Goal: Book appointment/travel/reservation

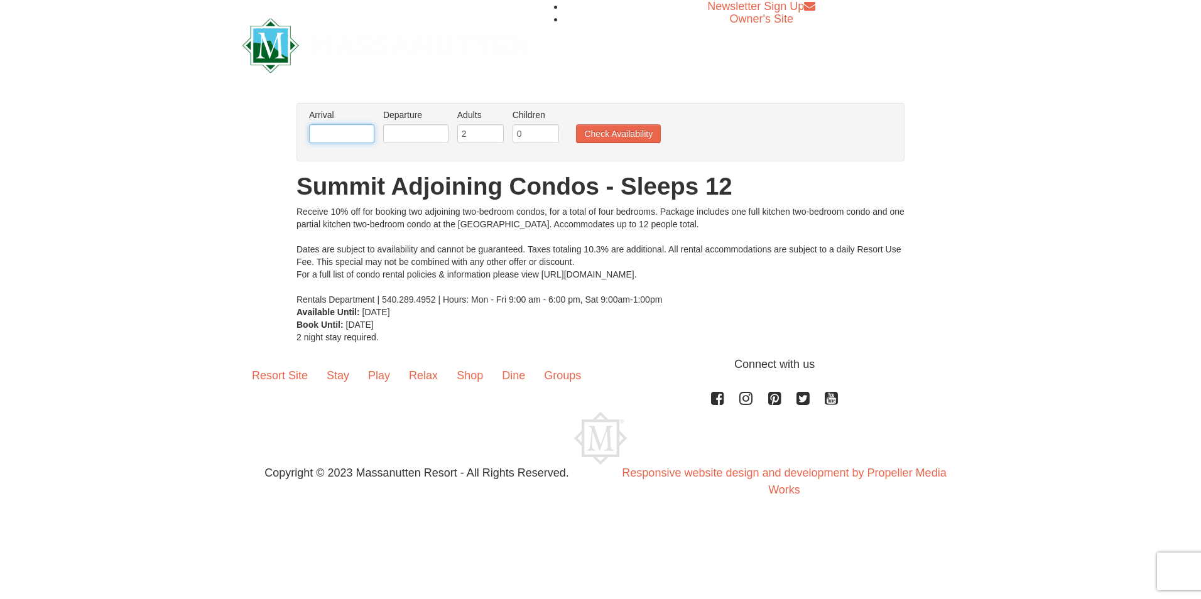
click at [352, 133] on input "text" at bounding box center [341, 133] width 65 height 19
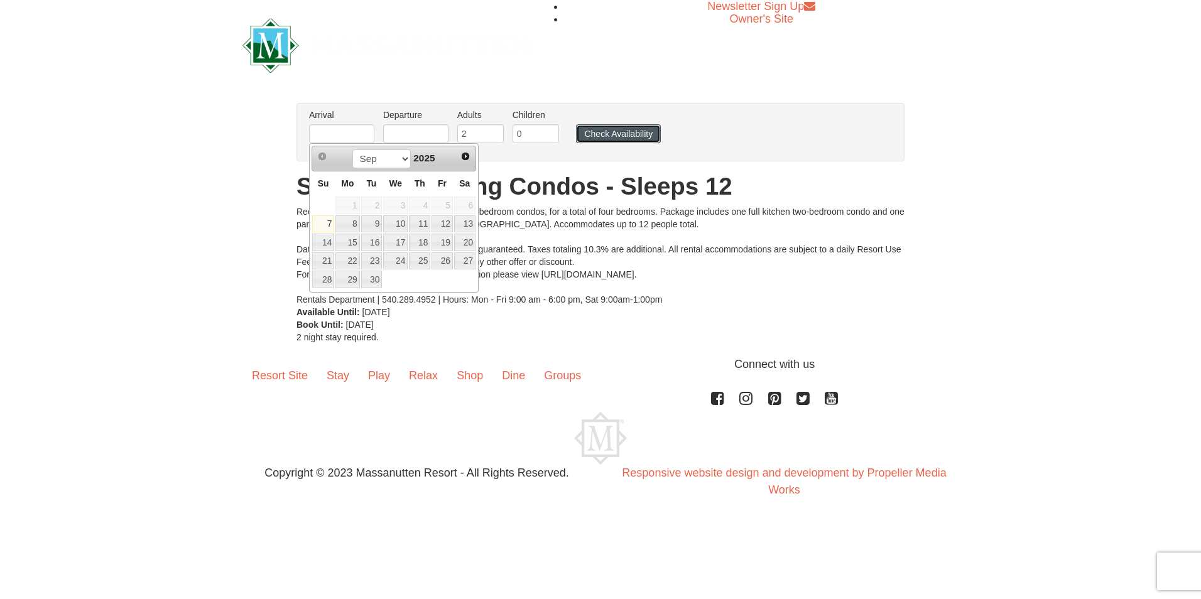
click at [623, 134] on button "Check Availability" at bounding box center [618, 133] width 85 height 19
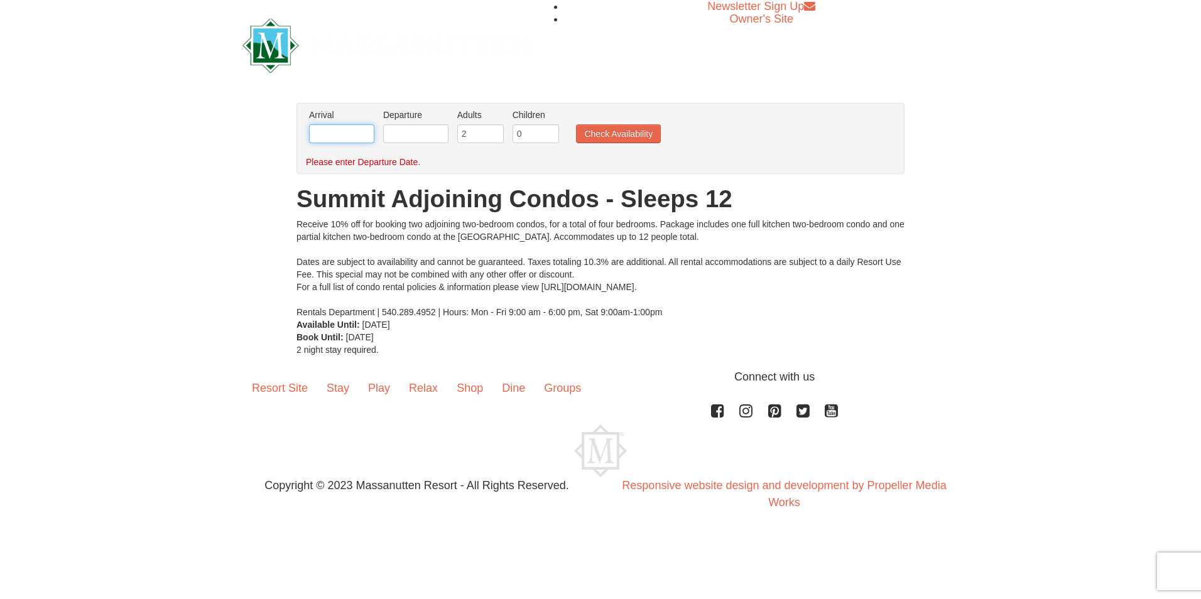
click at [371, 128] on input "text" at bounding box center [341, 133] width 65 height 19
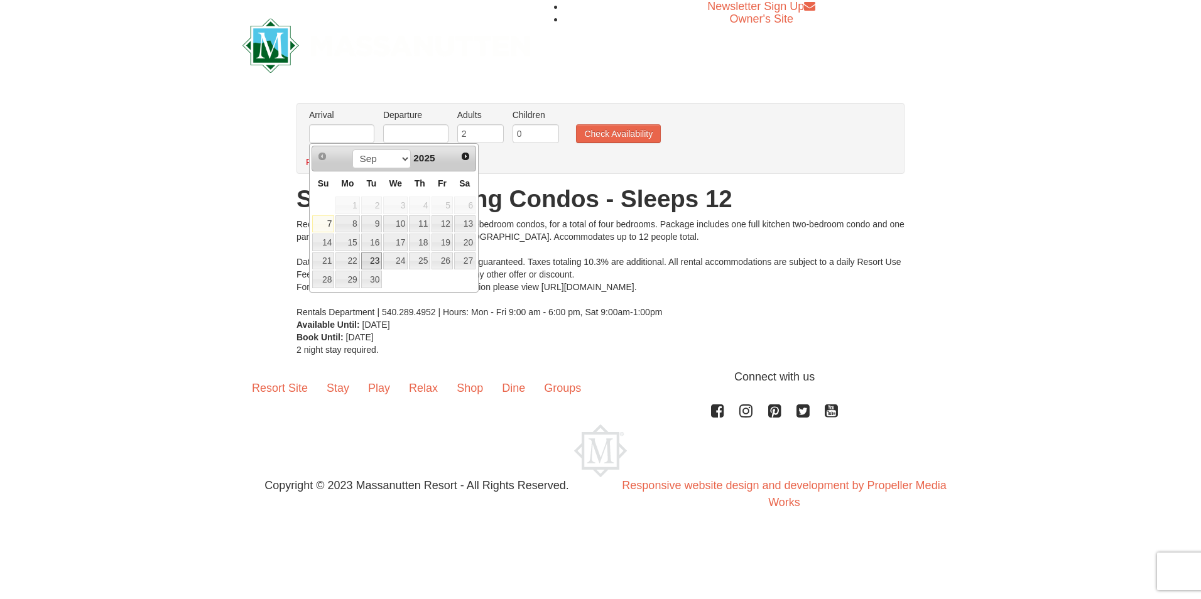
click at [372, 264] on link "23" at bounding box center [371, 261] width 21 height 18
type input "09/23/2025"
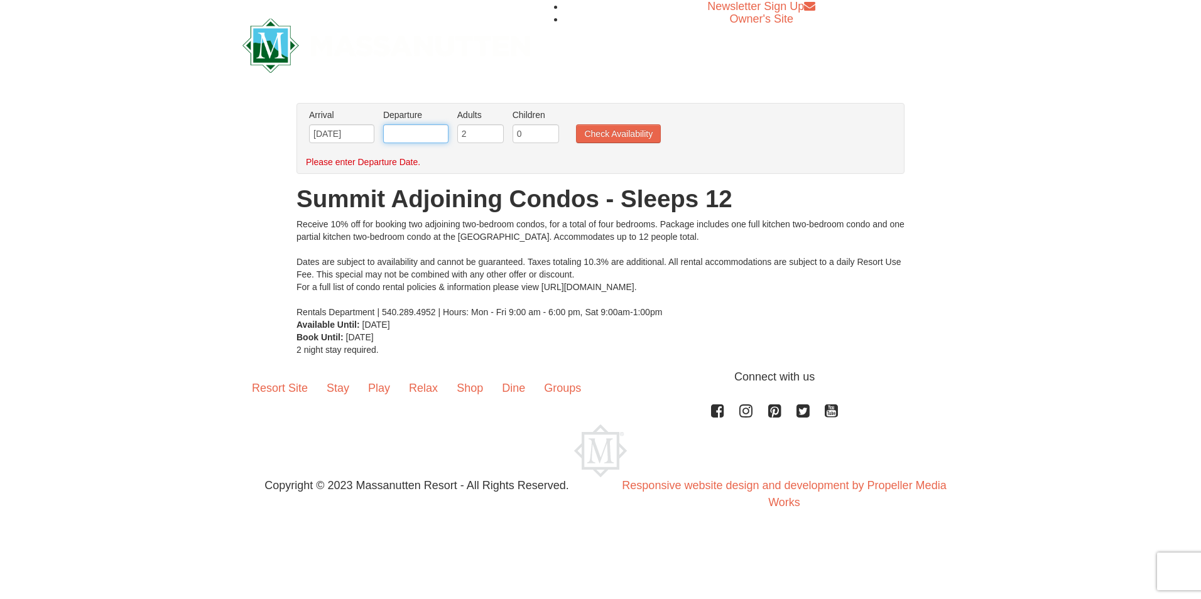
click at [411, 133] on input "text" at bounding box center [415, 133] width 65 height 19
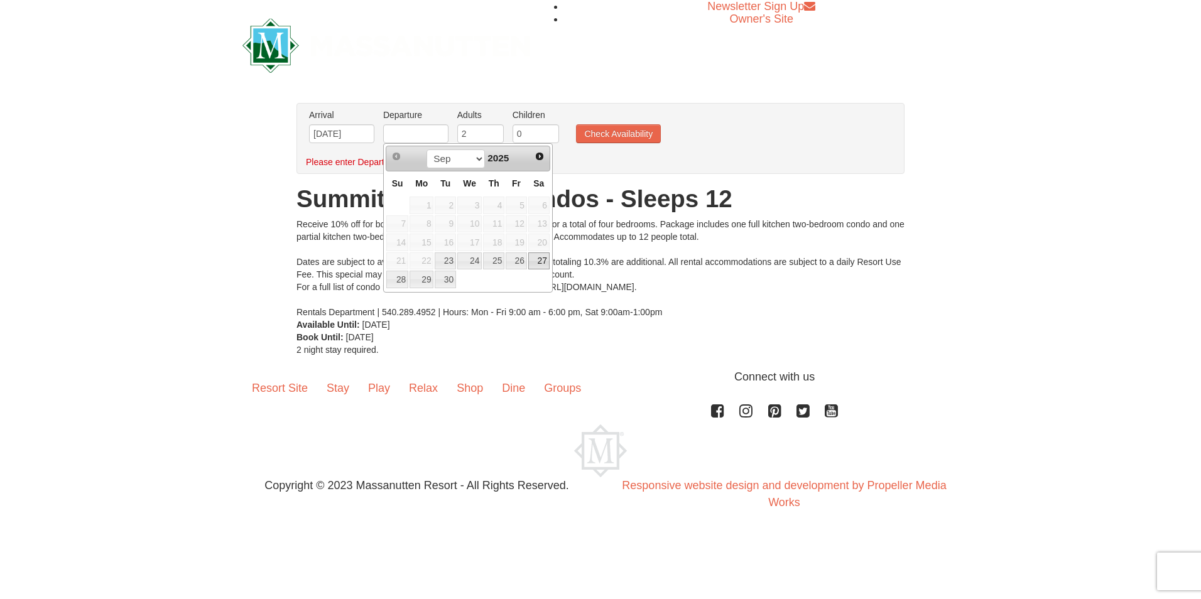
click at [533, 256] on link "27" at bounding box center [538, 261] width 21 height 18
type input "[DATE]"
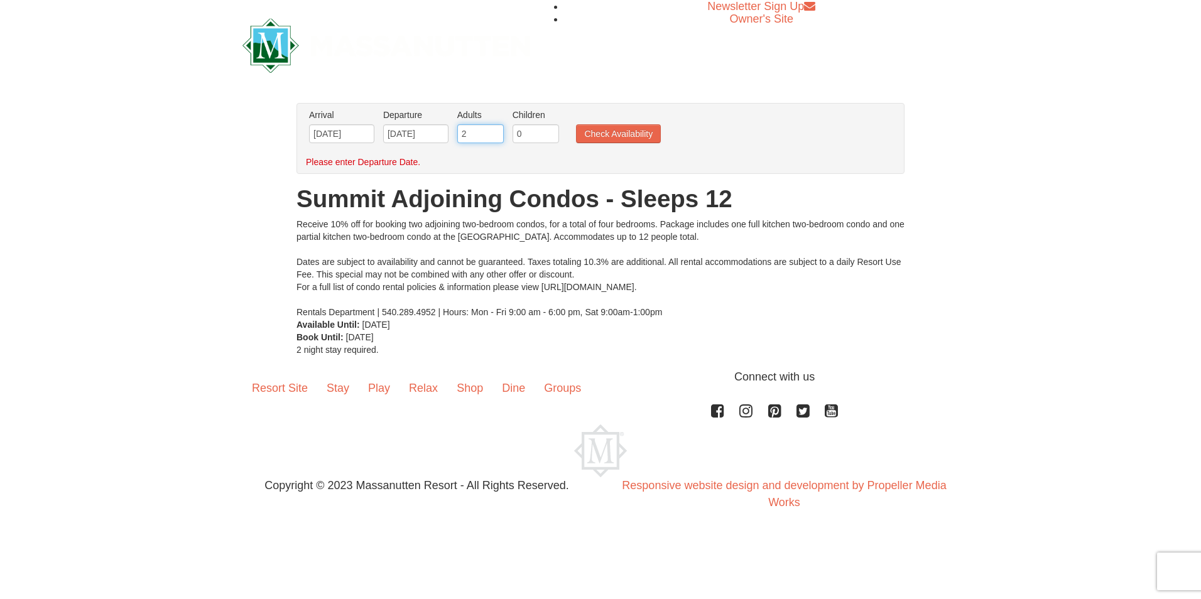
drag, startPoint x: 502, startPoint y: 127, endPoint x: 524, endPoint y: 126, distance: 22.6
click at [502, 127] on input "2" at bounding box center [480, 133] width 46 height 19
click at [624, 138] on button "Check Availability" at bounding box center [618, 133] width 85 height 19
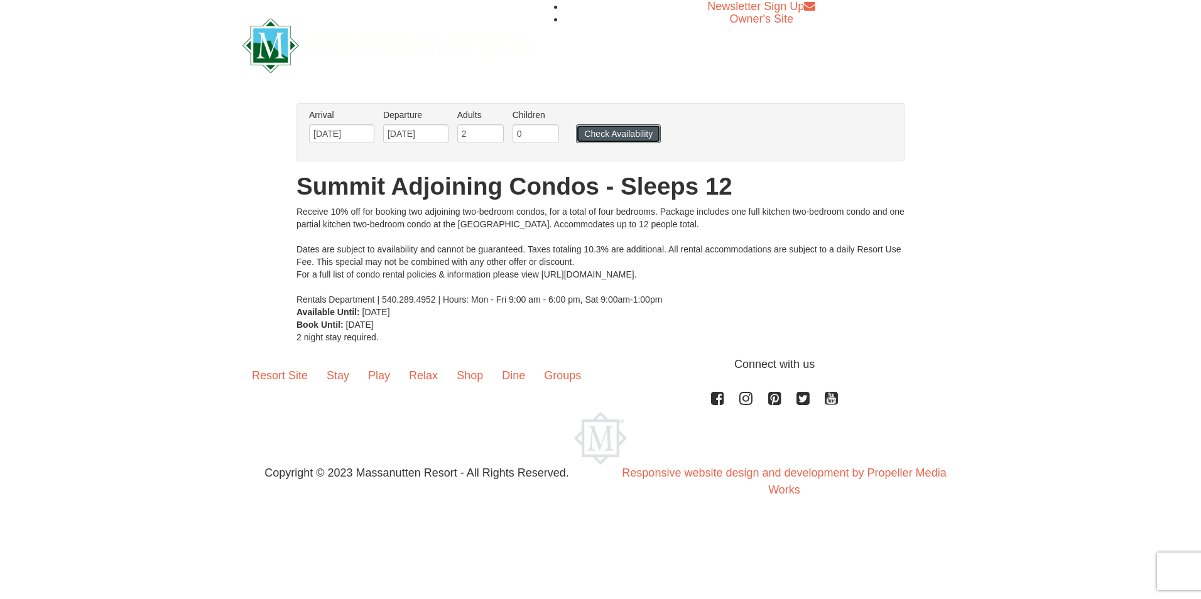
click at [624, 127] on button "Check Availability" at bounding box center [618, 133] width 85 height 19
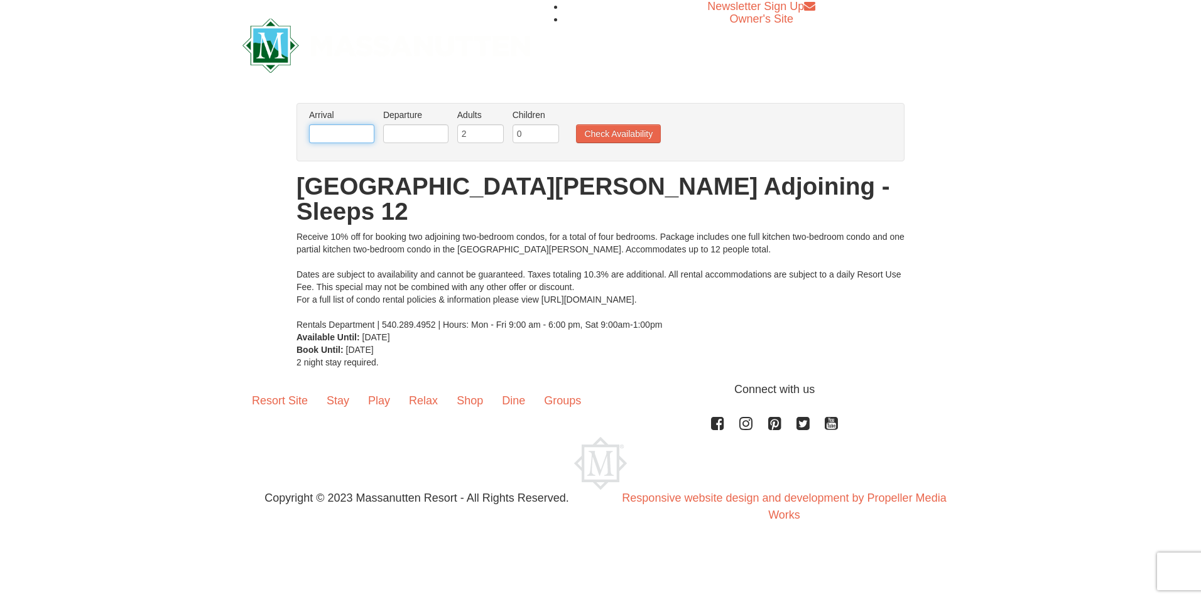
click at [362, 137] on input "text" at bounding box center [341, 133] width 65 height 19
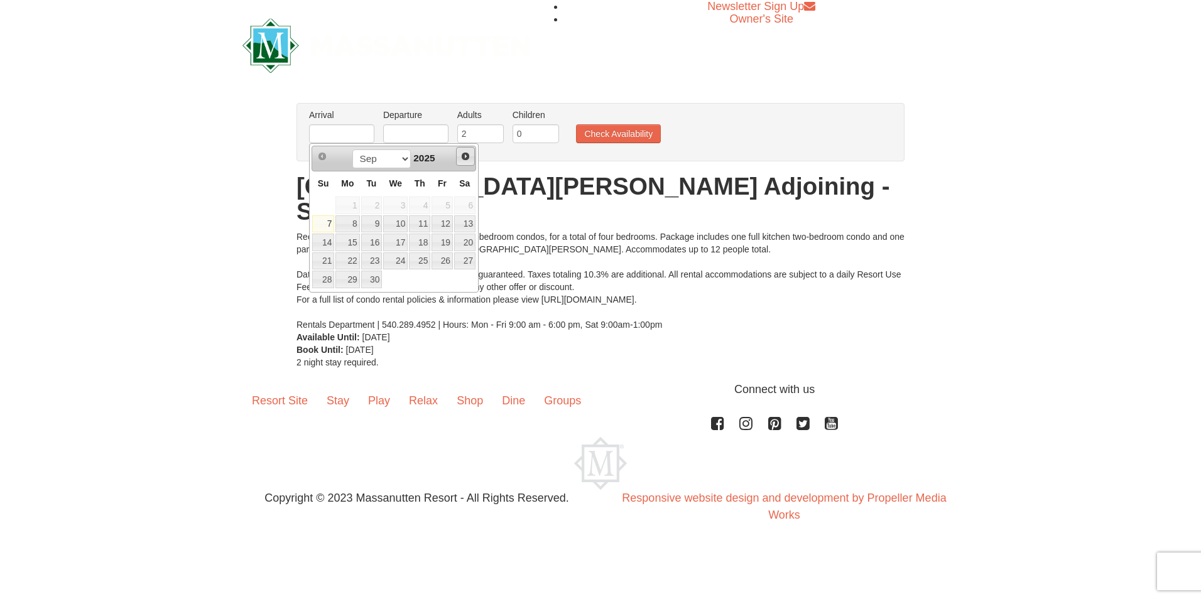
click at [465, 153] on span "Next" at bounding box center [465, 156] width 10 height 10
click at [380, 260] on link "23" at bounding box center [371, 261] width 21 height 18
type input "12/23/2025"
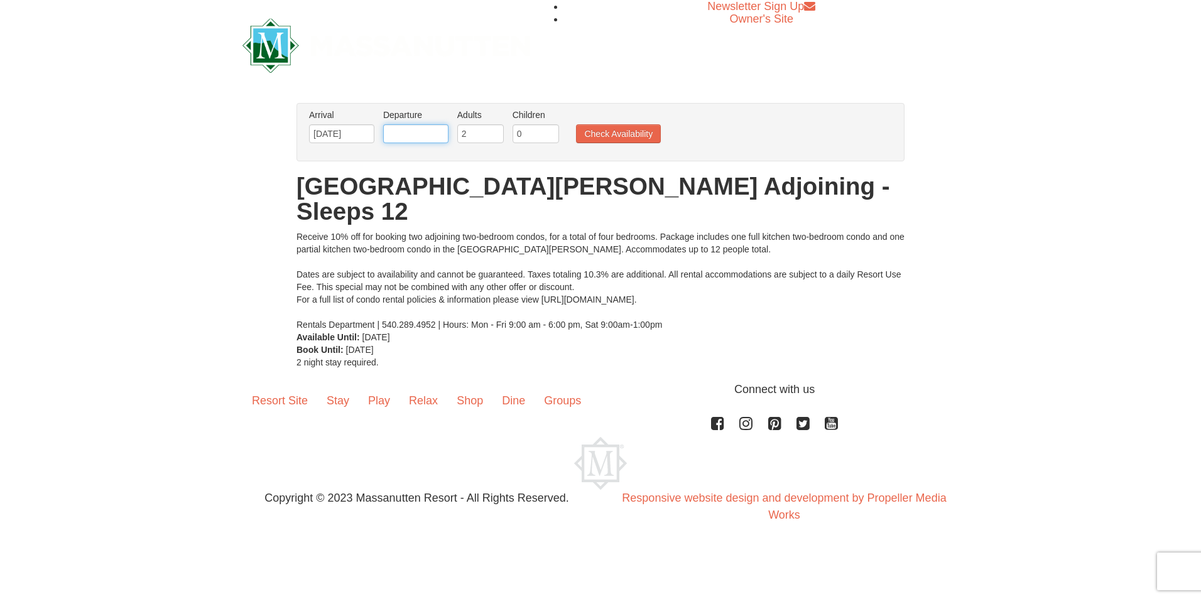
click at [438, 132] on input "text" at bounding box center [415, 133] width 65 height 19
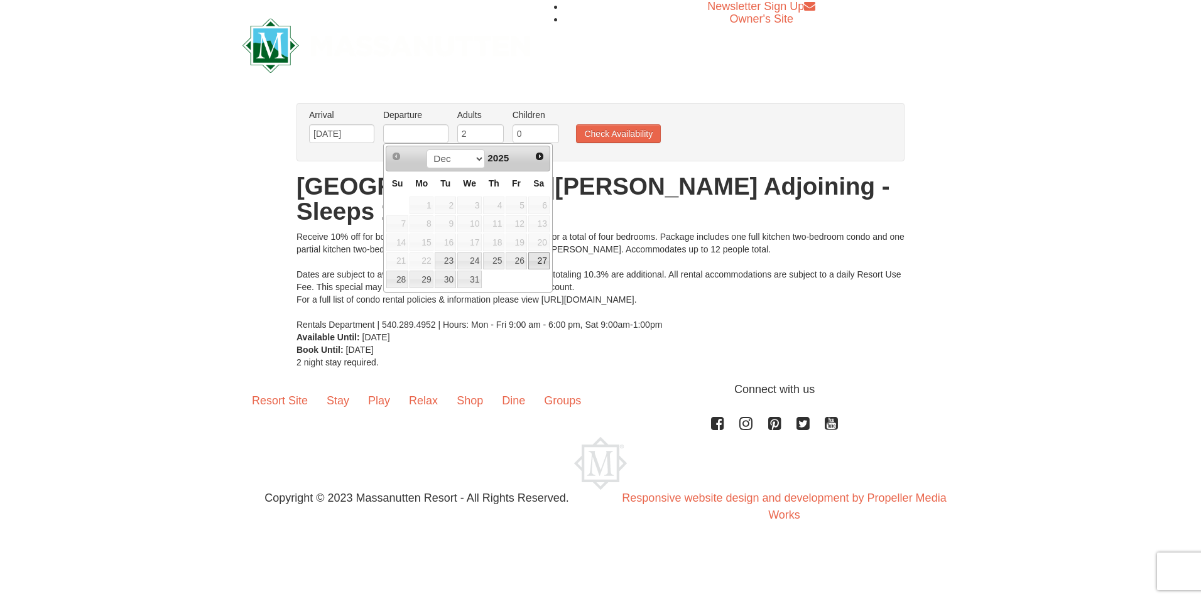
click at [534, 263] on link "27" at bounding box center [538, 261] width 21 height 18
type input "12/27/2025"
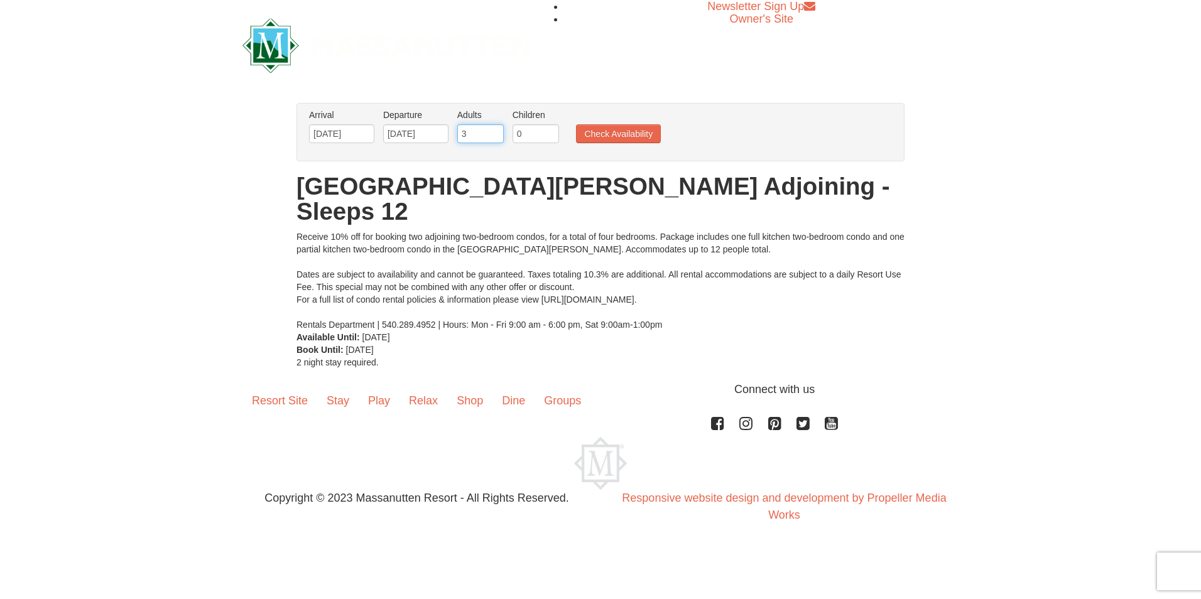
click at [495, 133] on input "3" at bounding box center [480, 133] width 46 height 19
click at [495, 129] on input "4" at bounding box center [480, 133] width 46 height 19
click at [495, 129] on input "5" at bounding box center [480, 133] width 46 height 19
type input "6"
click at [495, 129] on input "6" at bounding box center [480, 133] width 46 height 19
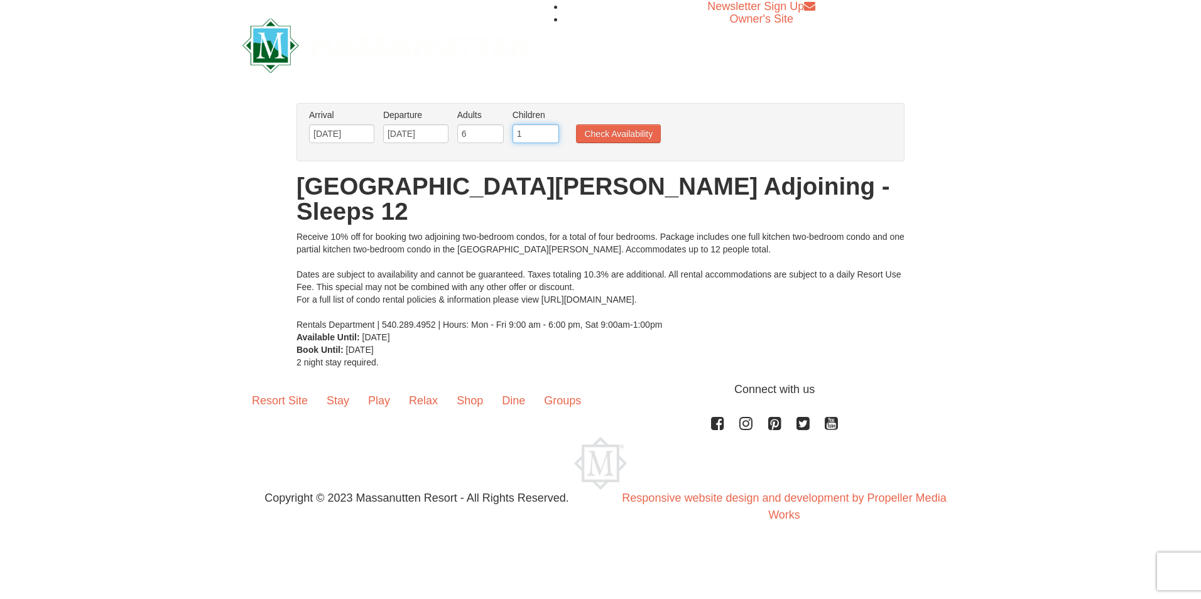
click at [545, 129] on input "1" at bounding box center [536, 133] width 46 height 19
click at [553, 131] on input "2" at bounding box center [536, 133] width 46 height 19
click at [553, 131] on input "3" at bounding box center [536, 133] width 46 height 19
click at [548, 131] on input "4" at bounding box center [536, 133] width 46 height 19
type input "5"
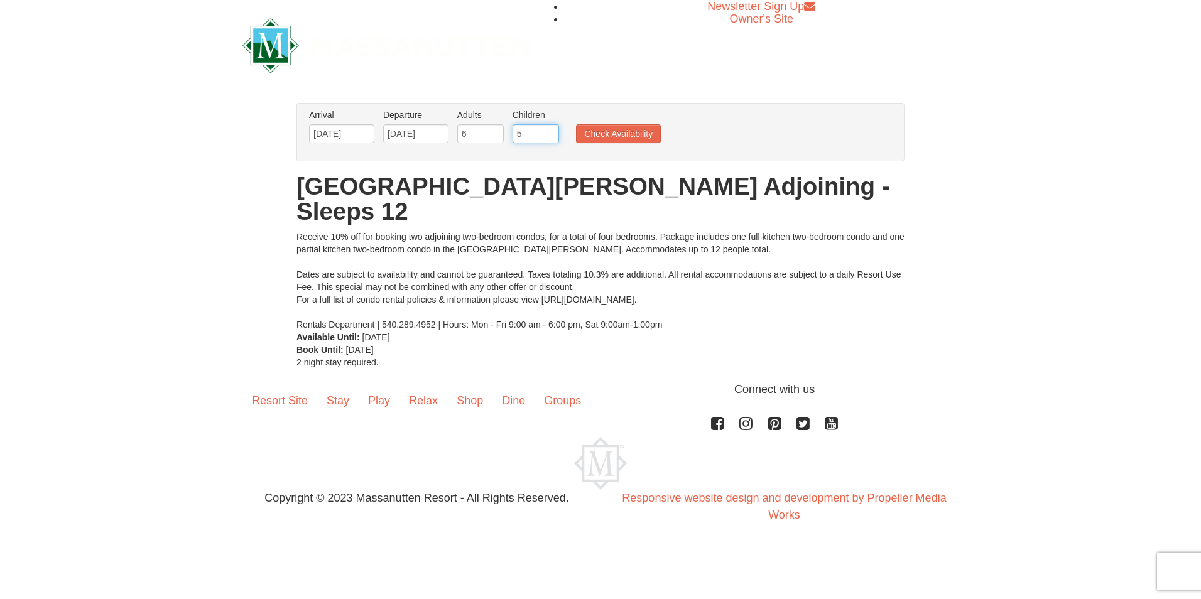
click at [548, 131] on input "5" at bounding box center [536, 133] width 46 height 19
type input "5"
click at [496, 136] on input "5" at bounding box center [480, 133] width 46 height 19
click at [588, 139] on button "Check Availability" at bounding box center [618, 133] width 85 height 19
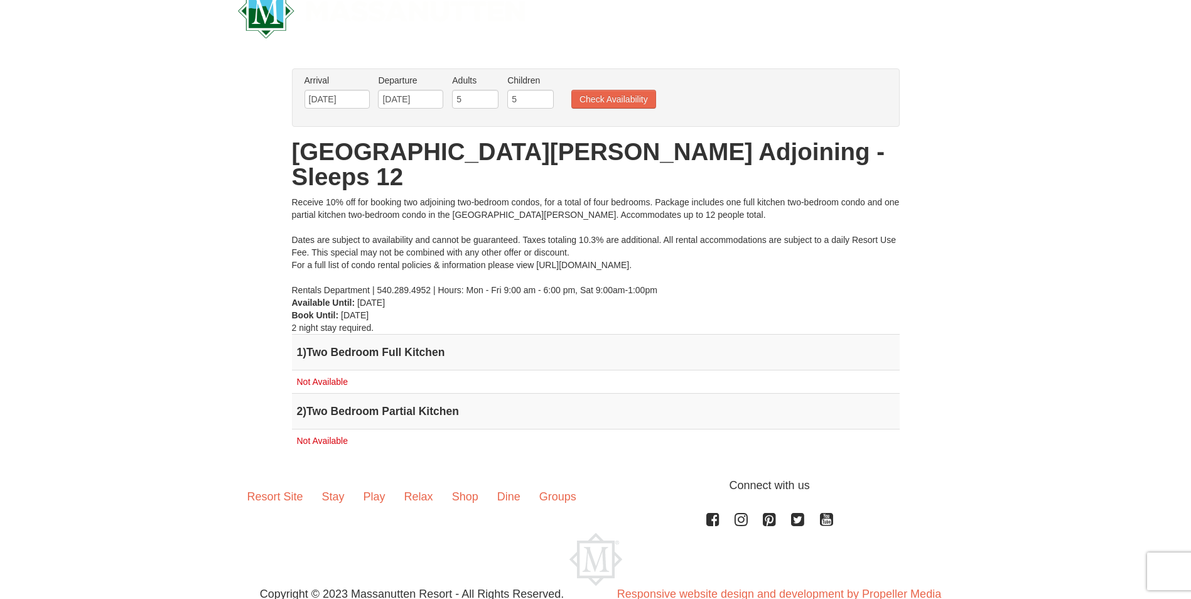
scroll to position [54, 0]
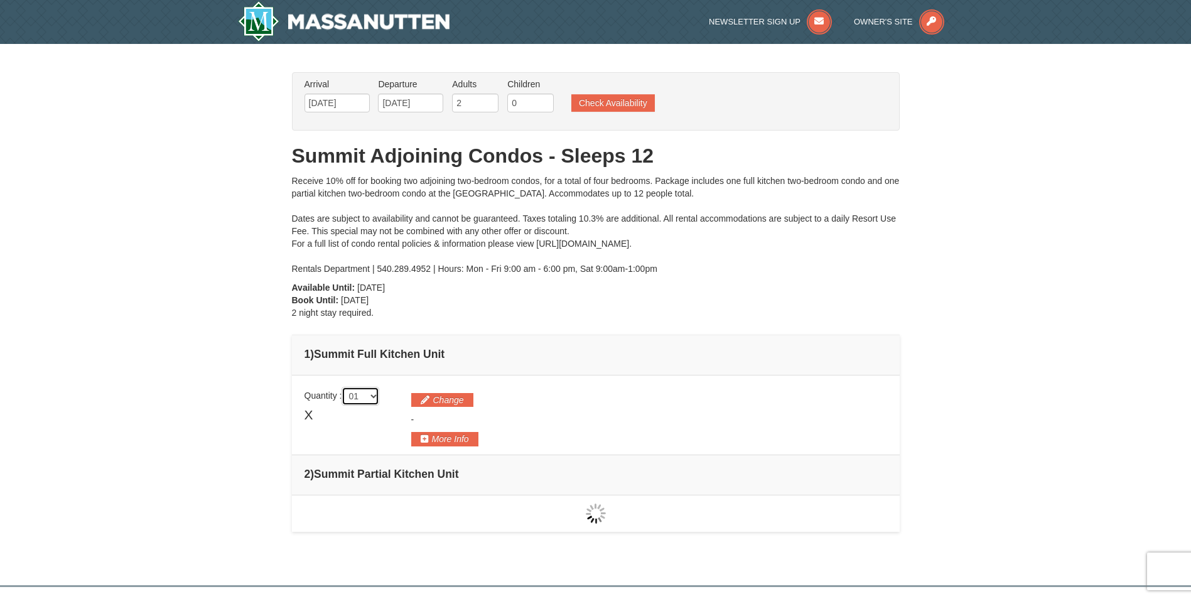
click at [379, 394] on select "01 02 03 04 05" at bounding box center [361, 396] width 38 height 19
click at [708, 372] on td "1 ) Summit Full Kitchen Unit" at bounding box center [596, 355] width 608 height 40
